Goal: Book appointment/travel/reservation

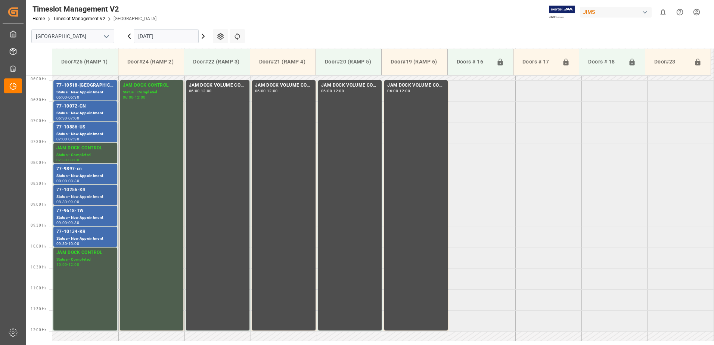
scroll to position [246, 0]
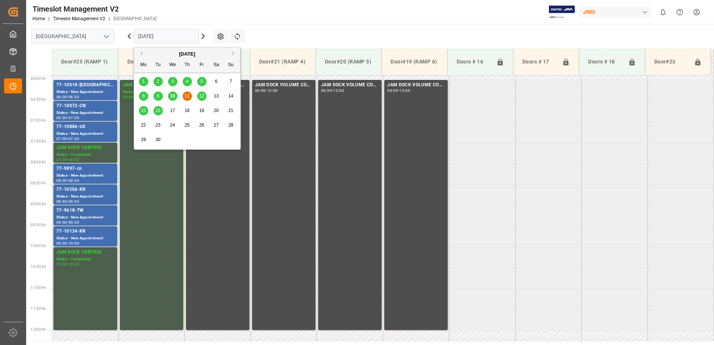
click at [173, 37] on input "[DATE]" at bounding box center [166, 36] width 65 height 14
click at [204, 96] on span "12" at bounding box center [201, 95] width 5 height 5
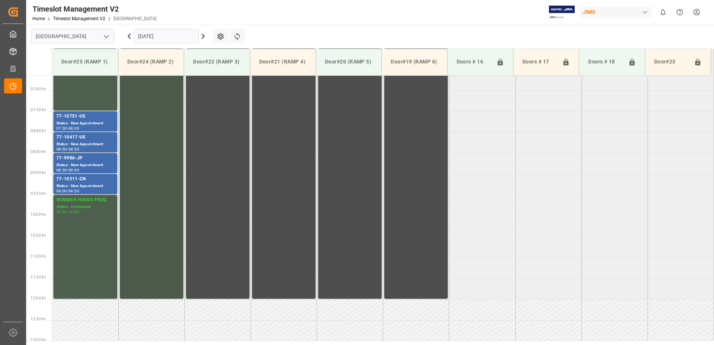
scroll to position [240, 0]
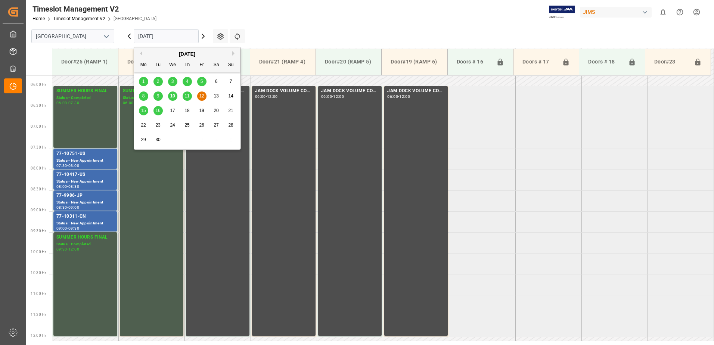
click at [168, 35] on input "[DATE]" at bounding box center [166, 36] width 65 height 14
click at [145, 112] on span "15" at bounding box center [143, 110] width 5 height 5
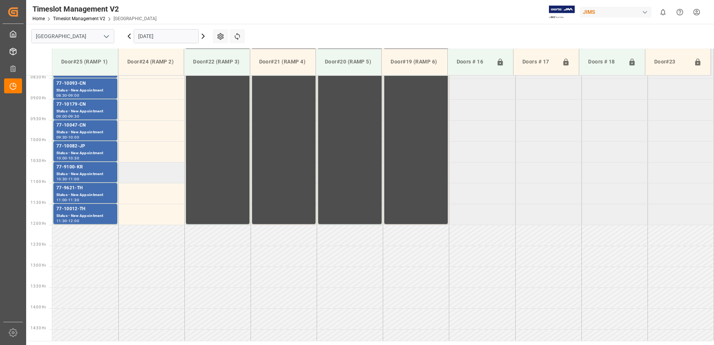
scroll to position [315, 0]
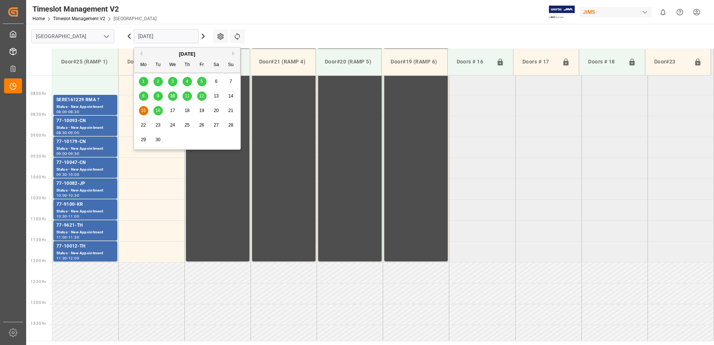
click at [174, 38] on input "[DATE]" at bounding box center [166, 36] width 65 height 14
click at [158, 110] on span "16" at bounding box center [157, 110] width 5 height 5
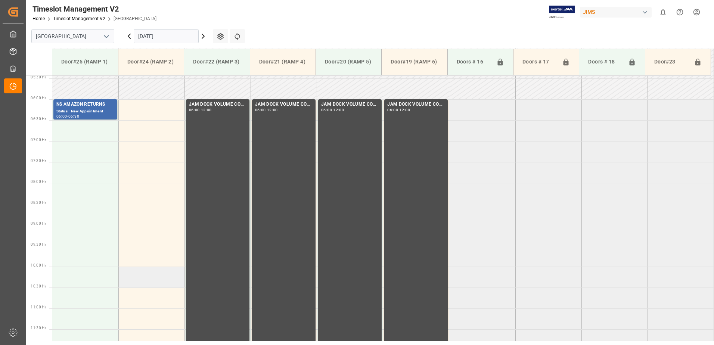
scroll to position [166, 0]
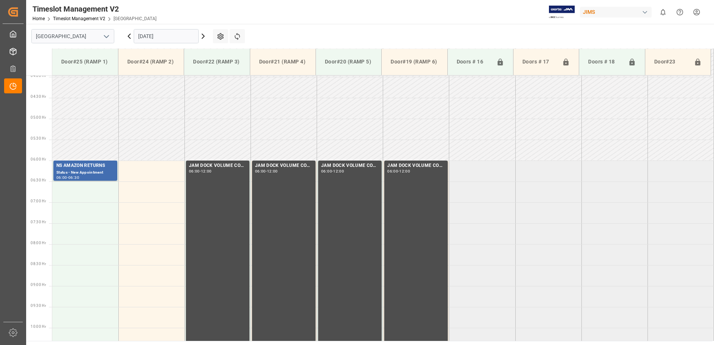
click at [176, 35] on input "[DATE]" at bounding box center [166, 36] width 65 height 14
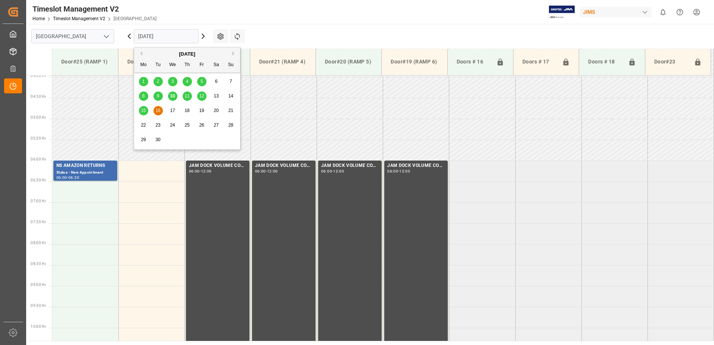
click at [186, 96] on span "11" at bounding box center [186, 95] width 5 height 5
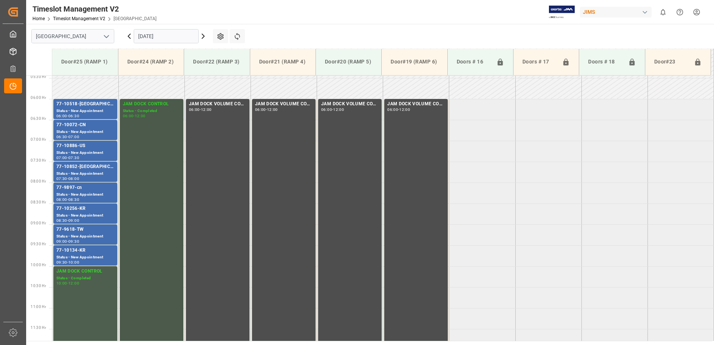
scroll to position [241, 0]
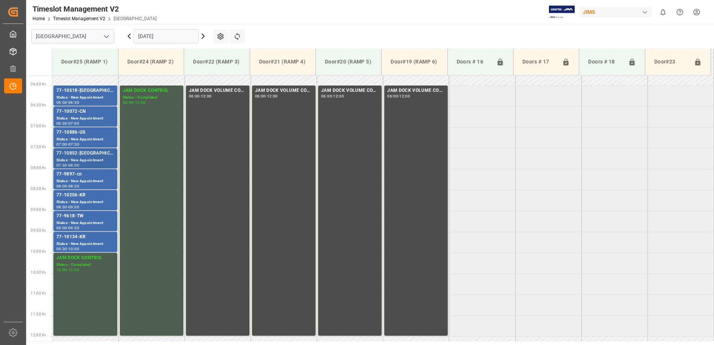
click at [76, 155] on div "77-10852-[GEOGRAPHIC_DATA]" at bounding box center [85, 153] width 58 height 7
click at [694, 11] on html "Created by potrace 1.15, written by [PERSON_NAME] [DATE]-[DATE] Created by potr…" at bounding box center [357, 172] width 714 height 345
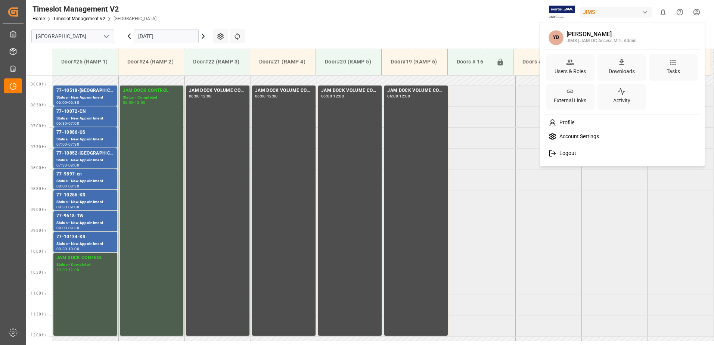
click at [574, 152] on span "Logout" at bounding box center [566, 153] width 20 height 7
